Goal: Task Accomplishment & Management: Manage account settings

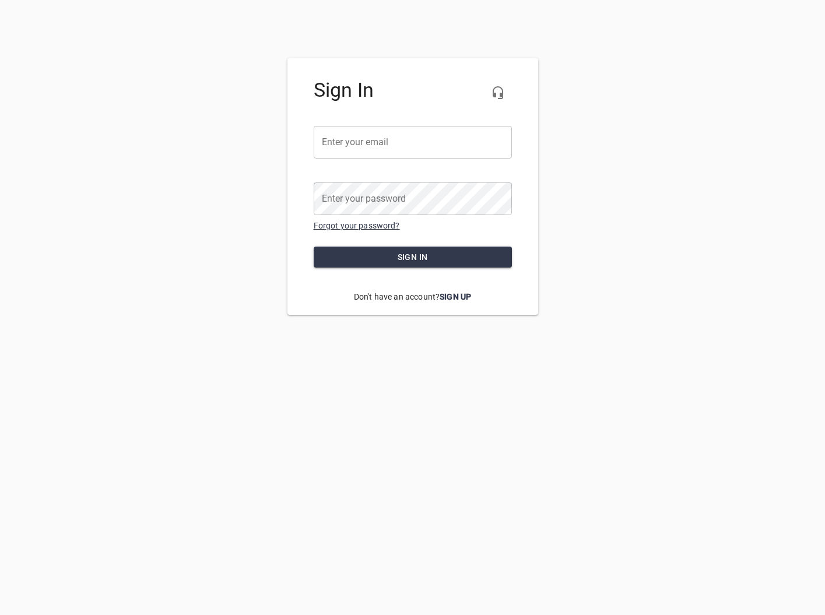
click at [362, 229] on link "Forgot your password?" at bounding box center [357, 225] width 86 height 9
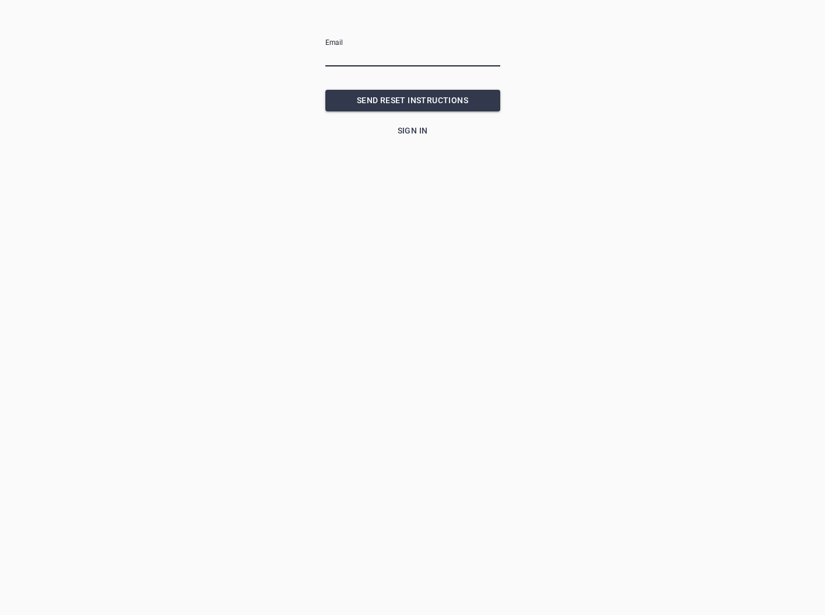
click at [371, 59] on input "email" at bounding box center [412, 57] width 175 height 19
type input "[EMAIL_ADDRESS][DOMAIN_NAME]"
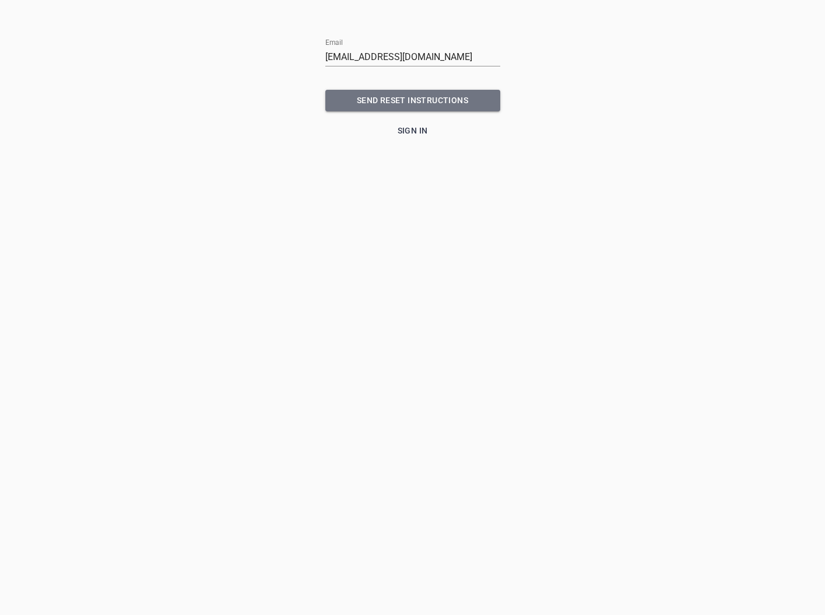
click at [399, 97] on span "SEND RESET INSTRUCTIONS" at bounding box center [413, 100] width 156 height 15
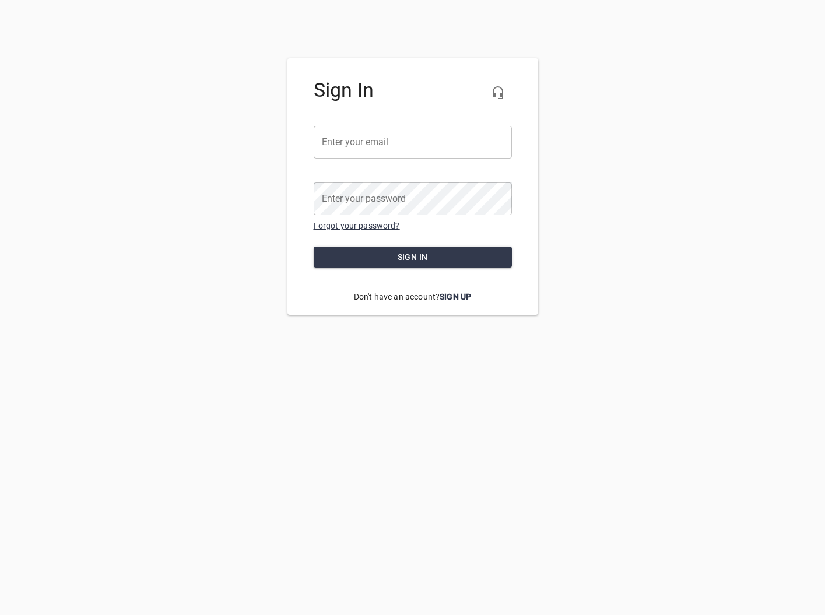
click at [354, 225] on link "Forgot your password?" at bounding box center [357, 225] width 86 height 9
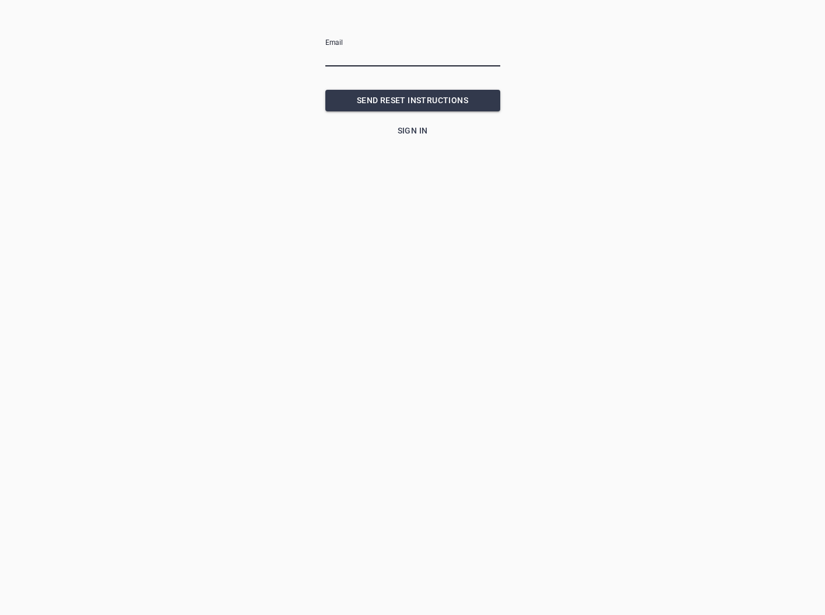
click at [357, 57] on input "email" at bounding box center [412, 57] width 175 height 19
type input "[EMAIL_ADDRESS][DOMAIN_NAME]"
click at [412, 100] on button "SEND RESET INSTRUCTIONS" at bounding box center [412, 101] width 175 height 22
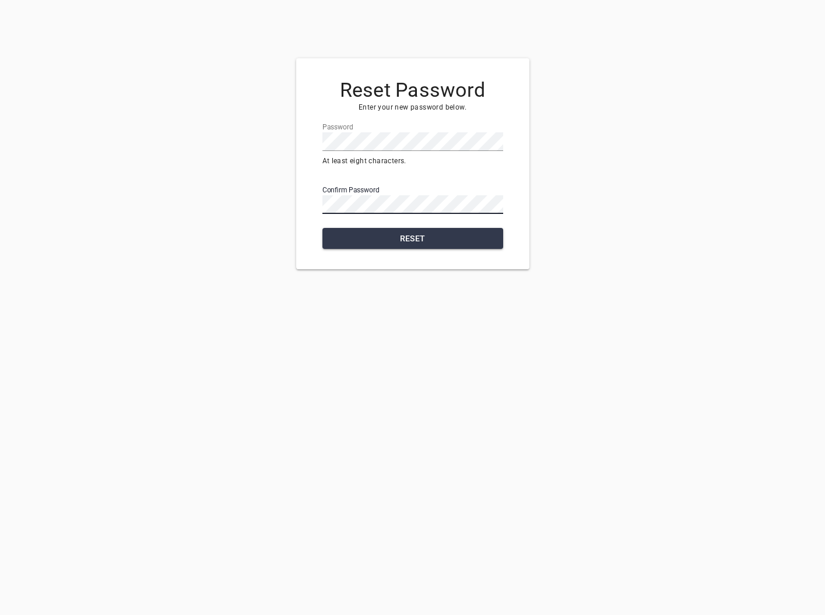
click at [416, 234] on span "Reset" at bounding box center [413, 238] width 162 height 15
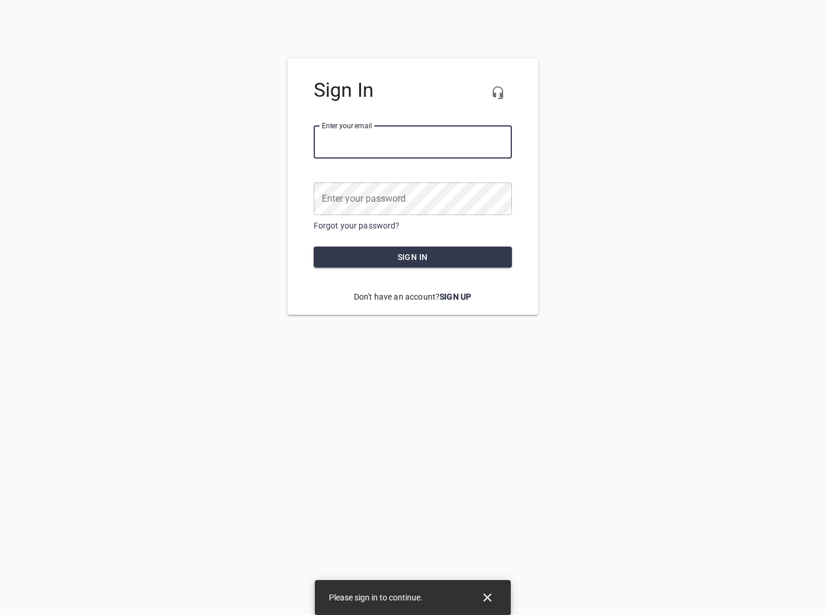
type input "[EMAIL_ADDRESS][DOMAIN_NAME]"
click at [412, 257] on button "Sign in" at bounding box center [413, 258] width 198 height 22
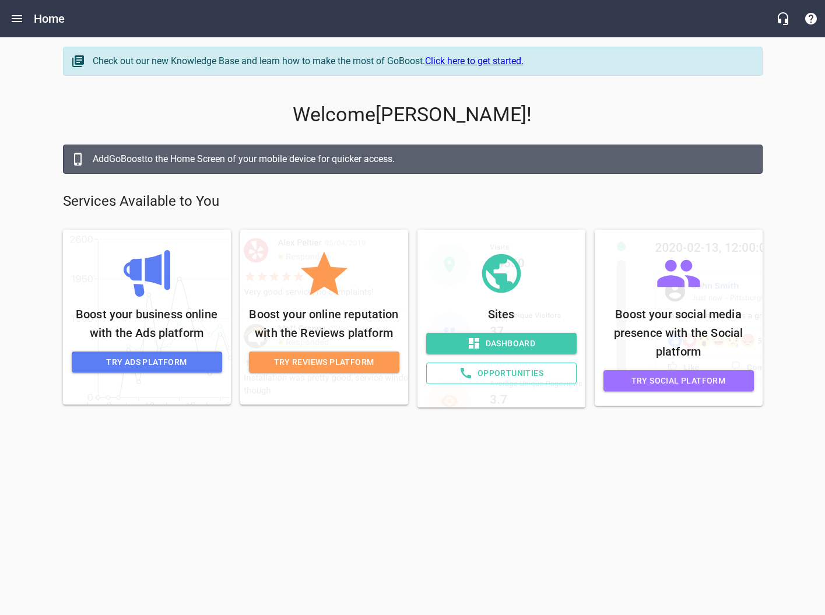
click at [490, 331] on div "Sites Dashboard Opportunities" at bounding box center [501, 318] width 150 height 149
click at [494, 343] on span "Dashboard" at bounding box center [502, 343] width 132 height 15
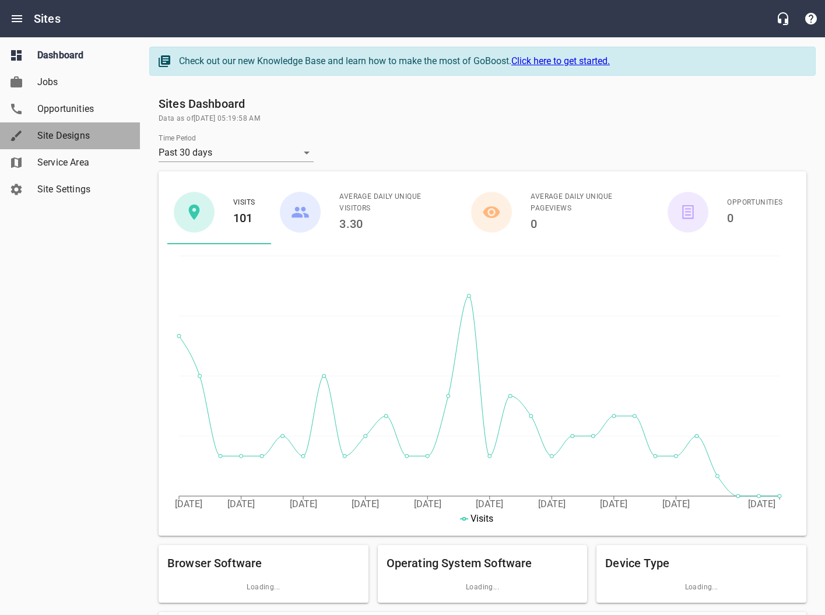
click at [68, 137] on span "Site Designs" at bounding box center [81, 136] width 89 height 14
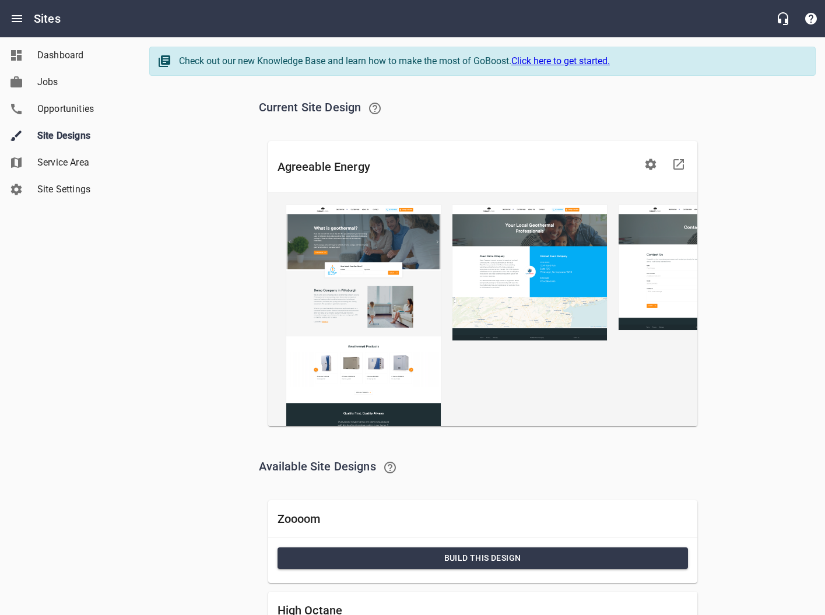
click at [69, 111] on span "Opportunities" at bounding box center [81, 109] width 89 height 14
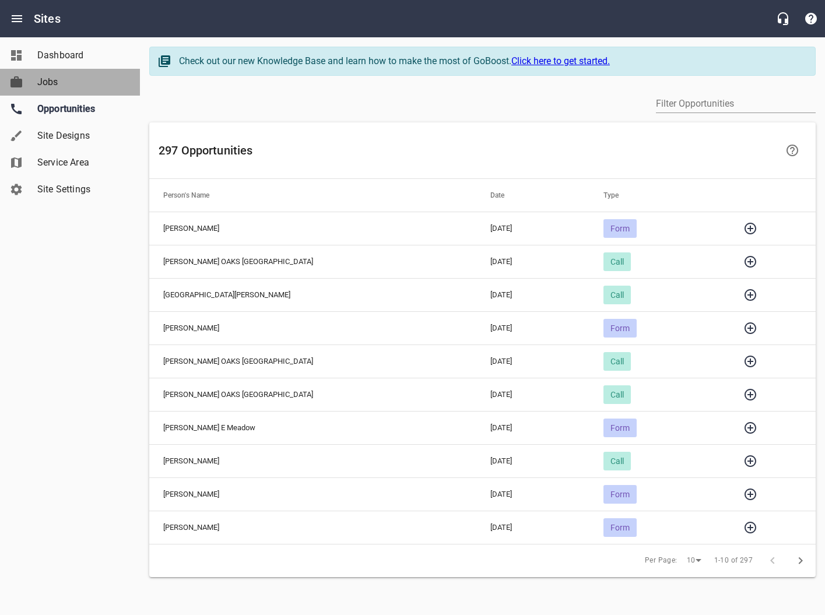
click at [58, 83] on span "Jobs" at bounding box center [81, 82] width 89 height 14
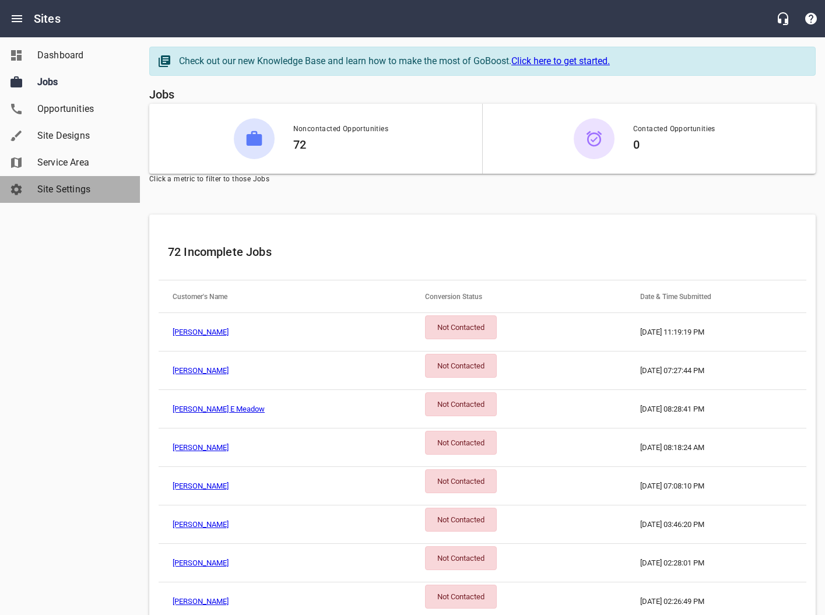
click at [64, 184] on span "Site Settings" at bounding box center [81, 189] width 89 height 14
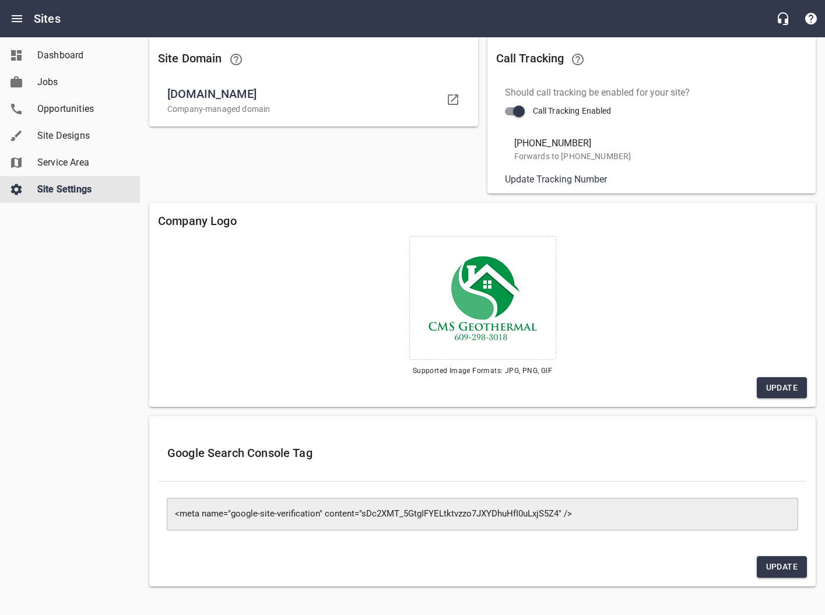
scroll to position [76, 0]
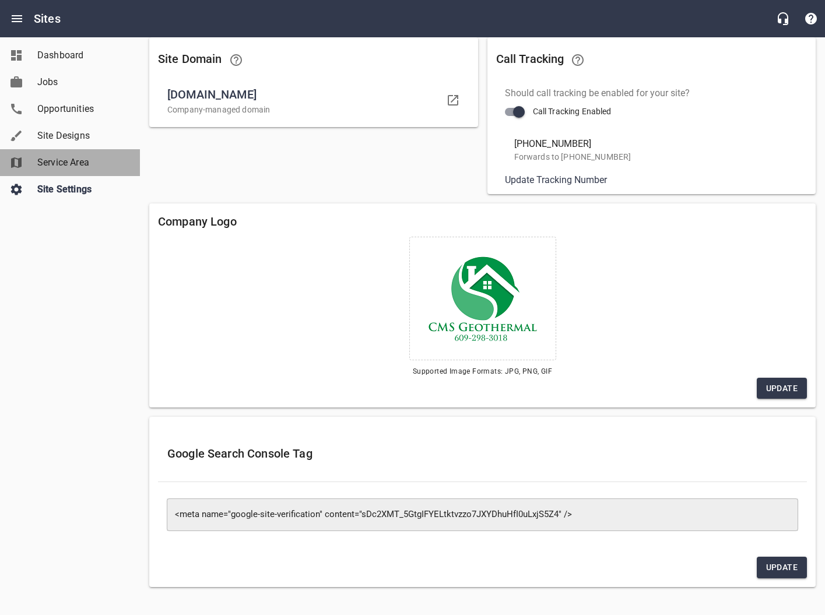
click at [79, 166] on span "Service Area" at bounding box center [81, 163] width 89 height 14
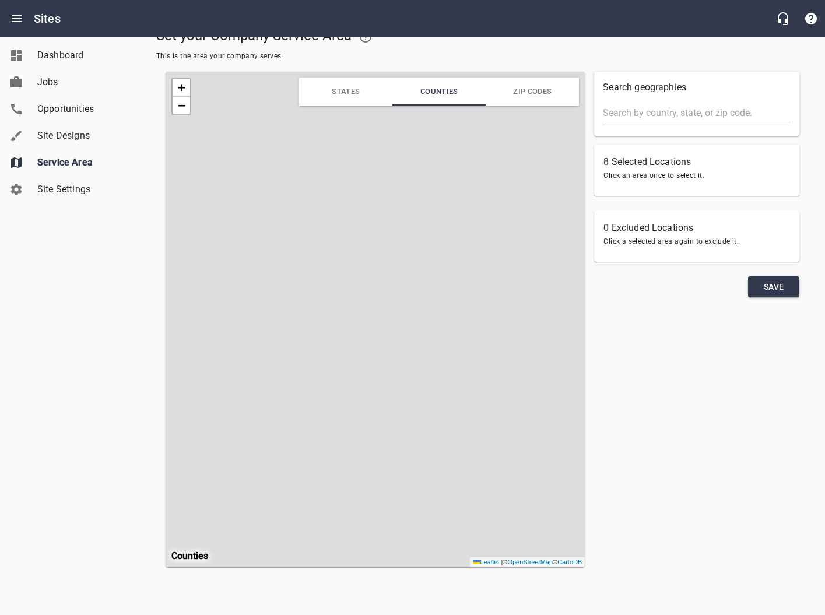
scroll to position [68, 0]
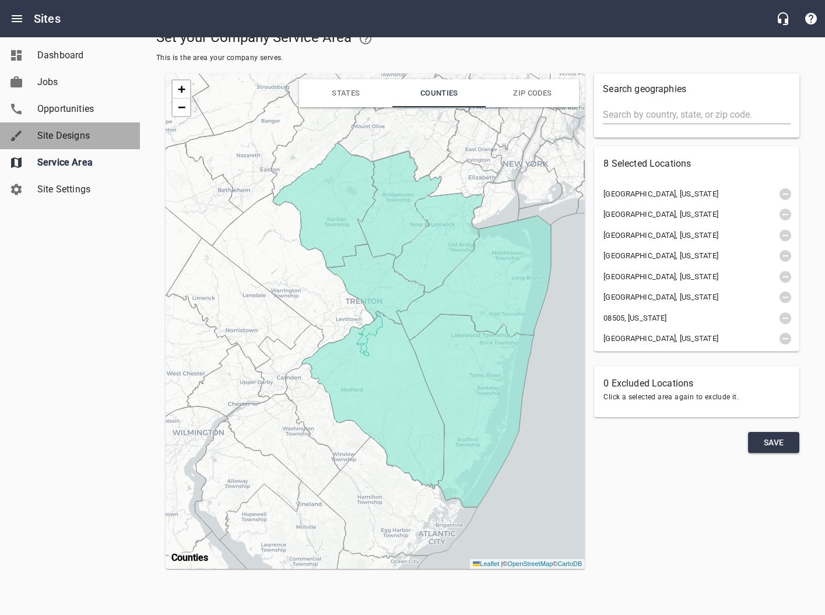
click at [83, 137] on span "Site Designs" at bounding box center [81, 136] width 89 height 14
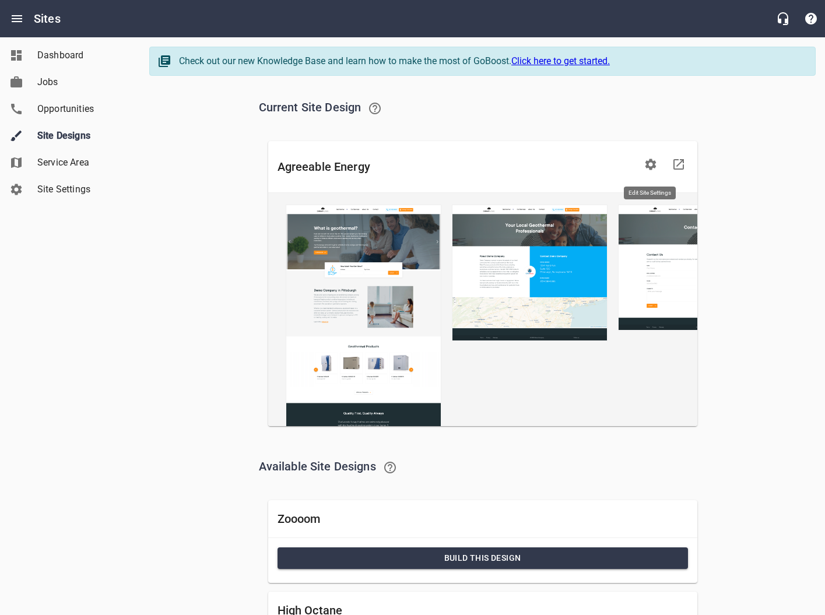
click at [651, 167] on icon "button" at bounding box center [650, 164] width 11 height 11
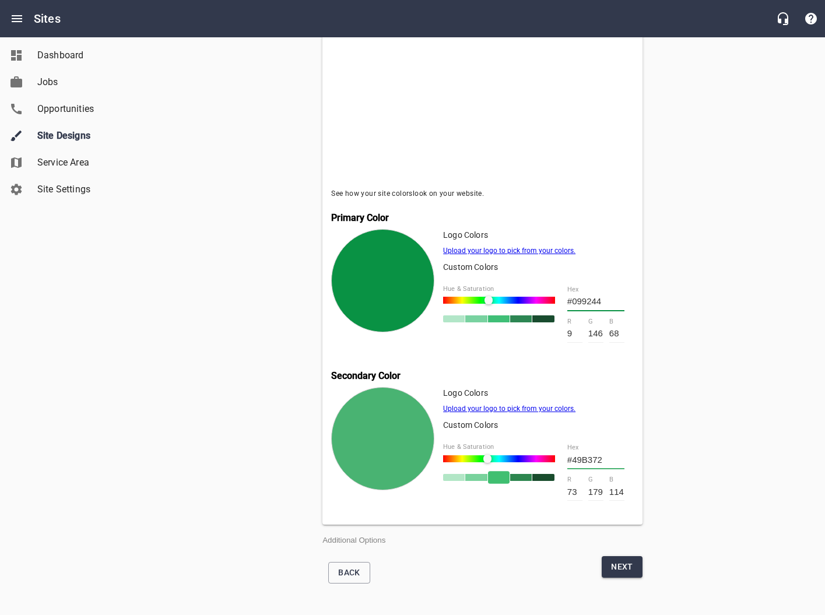
scroll to position [330, 0]
click at [352, 574] on span "Back" at bounding box center [349, 573] width 22 height 15
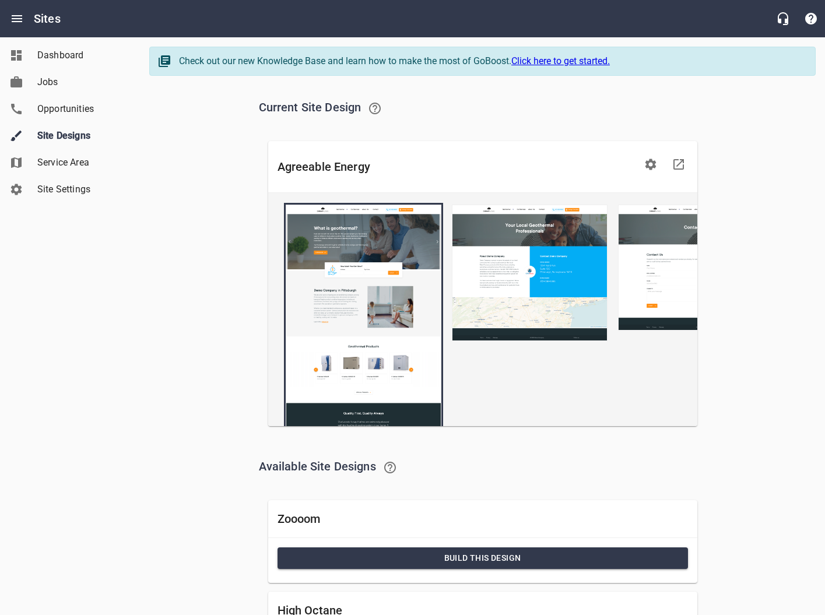
click at [409, 327] on img at bounding box center [364, 413] width 156 height 416
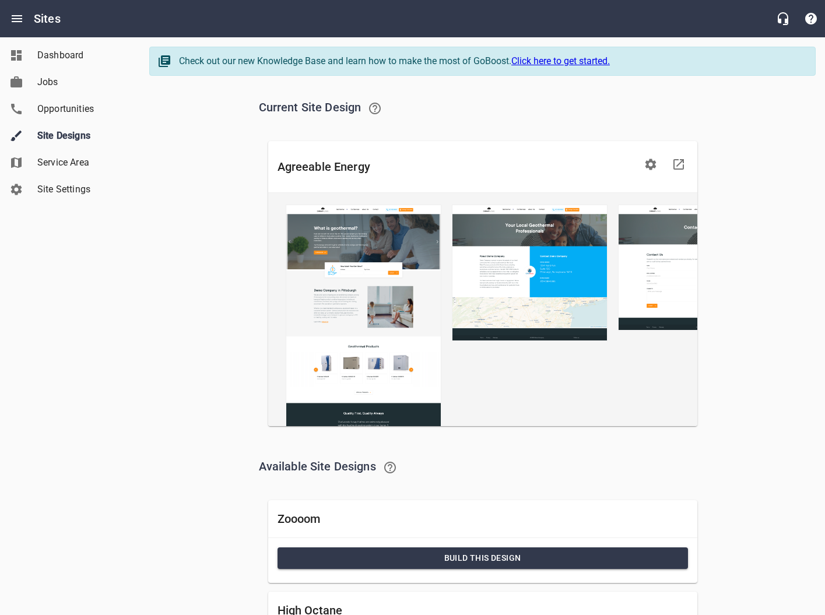
click at [682, 164] on icon at bounding box center [679, 164] width 14 height 14
